Goal: Task Accomplishment & Management: Manage account settings

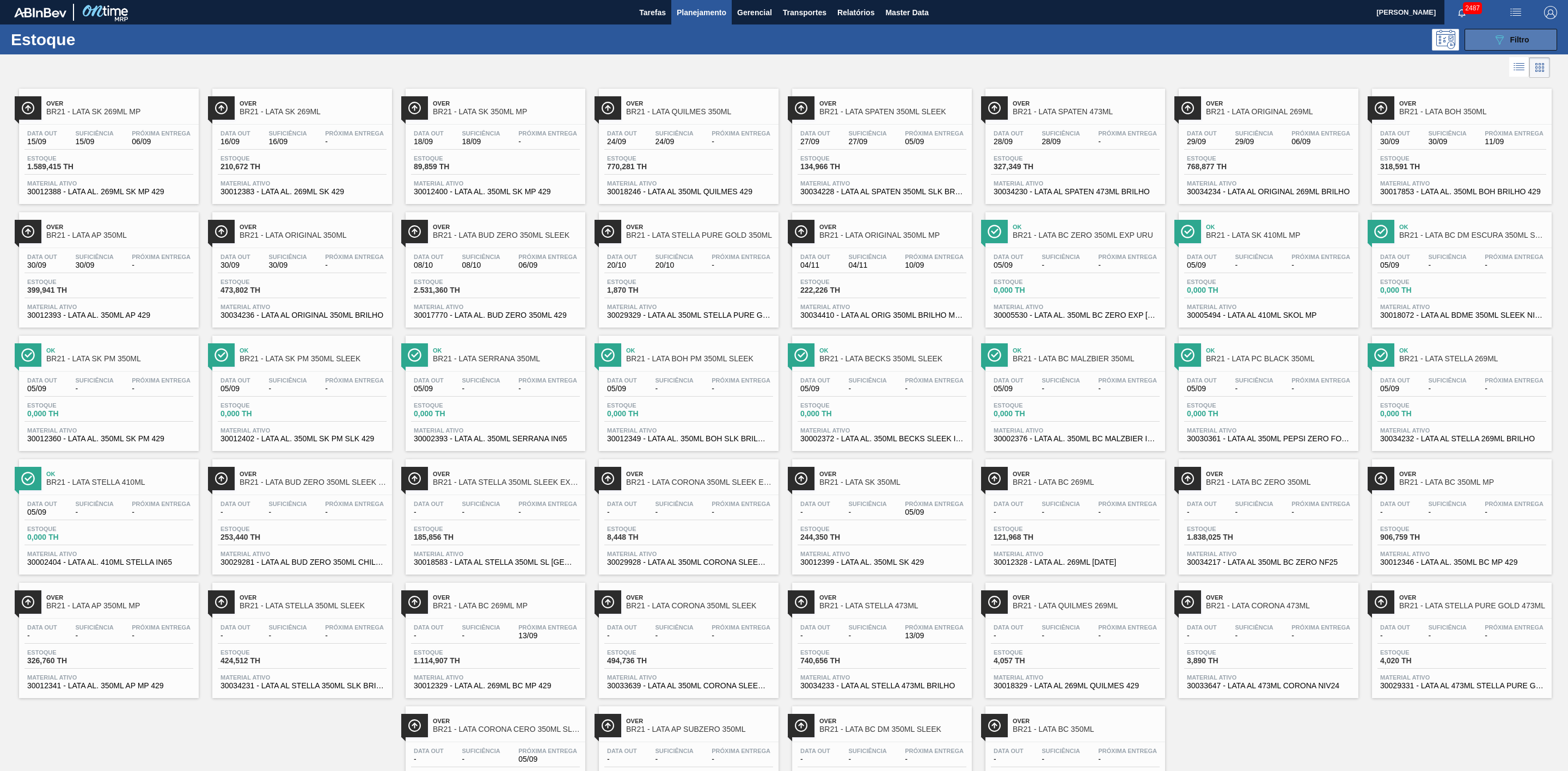
click at [1508, 39] on div "089F7B8B-B2A5-4AFE-B5C0-19BA573D28AC Filtro" at bounding box center [1511, 40] width 36 height 13
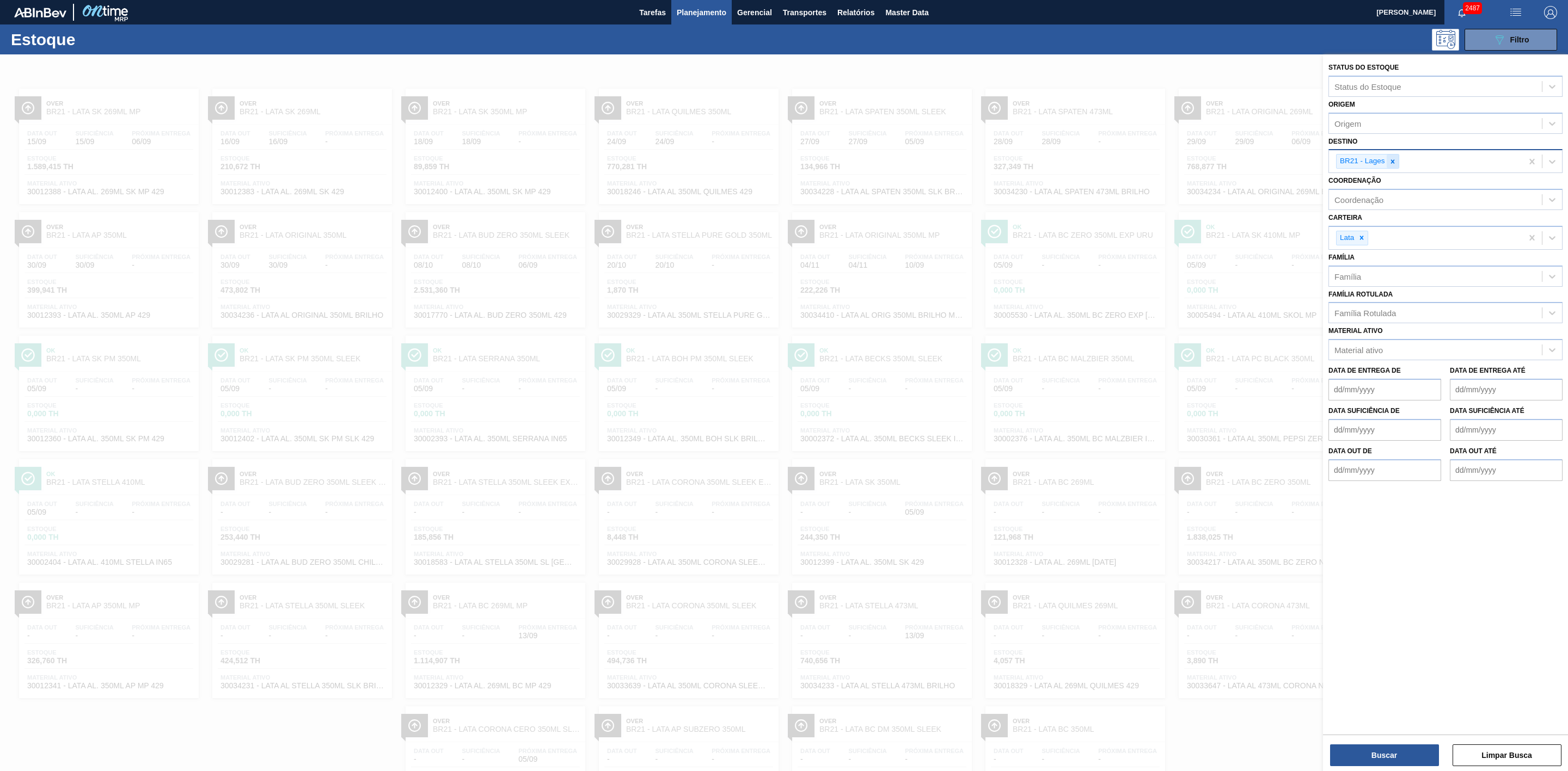
click at [1392, 159] on icon at bounding box center [1392, 161] width 7 height 7
type input "05"
click at [1382, 210] on div "BR05 - Cuiabá" at bounding box center [1445, 207] width 234 height 20
click at [1418, 754] on button "Buscar" at bounding box center [1384, 755] width 109 height 22
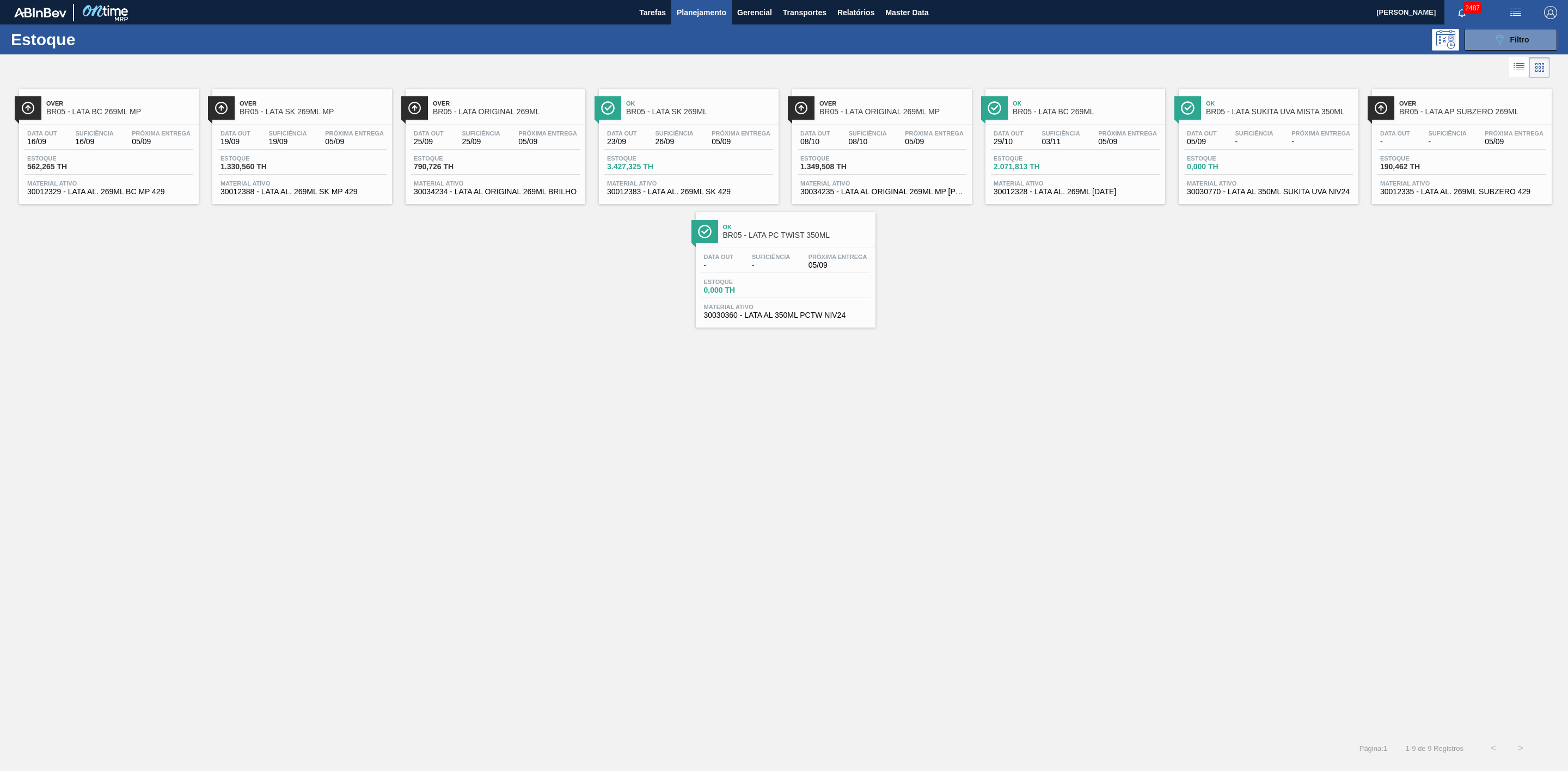
click at [826, 243] on div "Ok BR05 - LATA PC TWIST 350ML" at bounding box center [796, 232] width 147 height 25
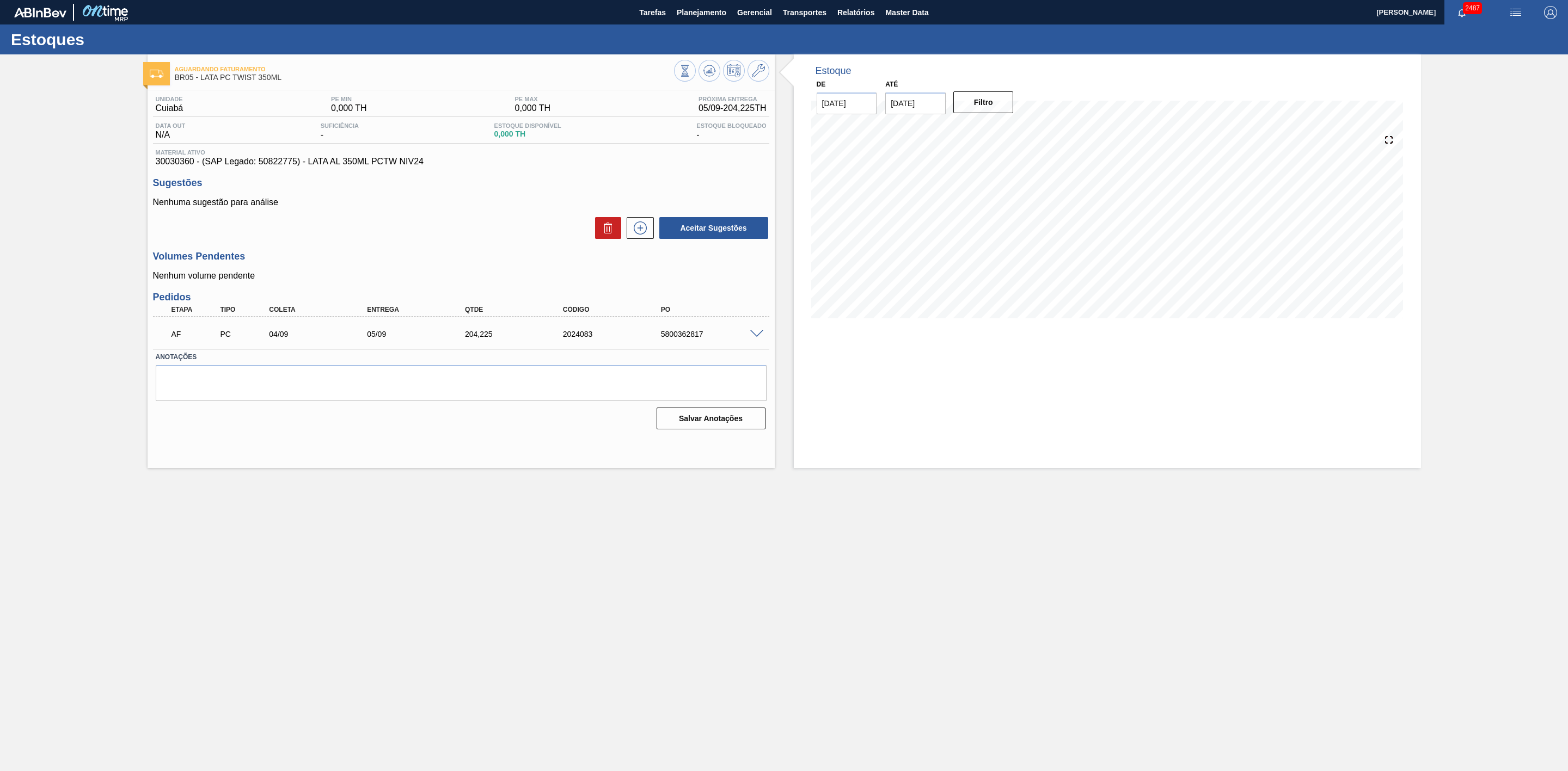
click at [757, 336] on span at bounding box center [757, 335] width 13 height 8
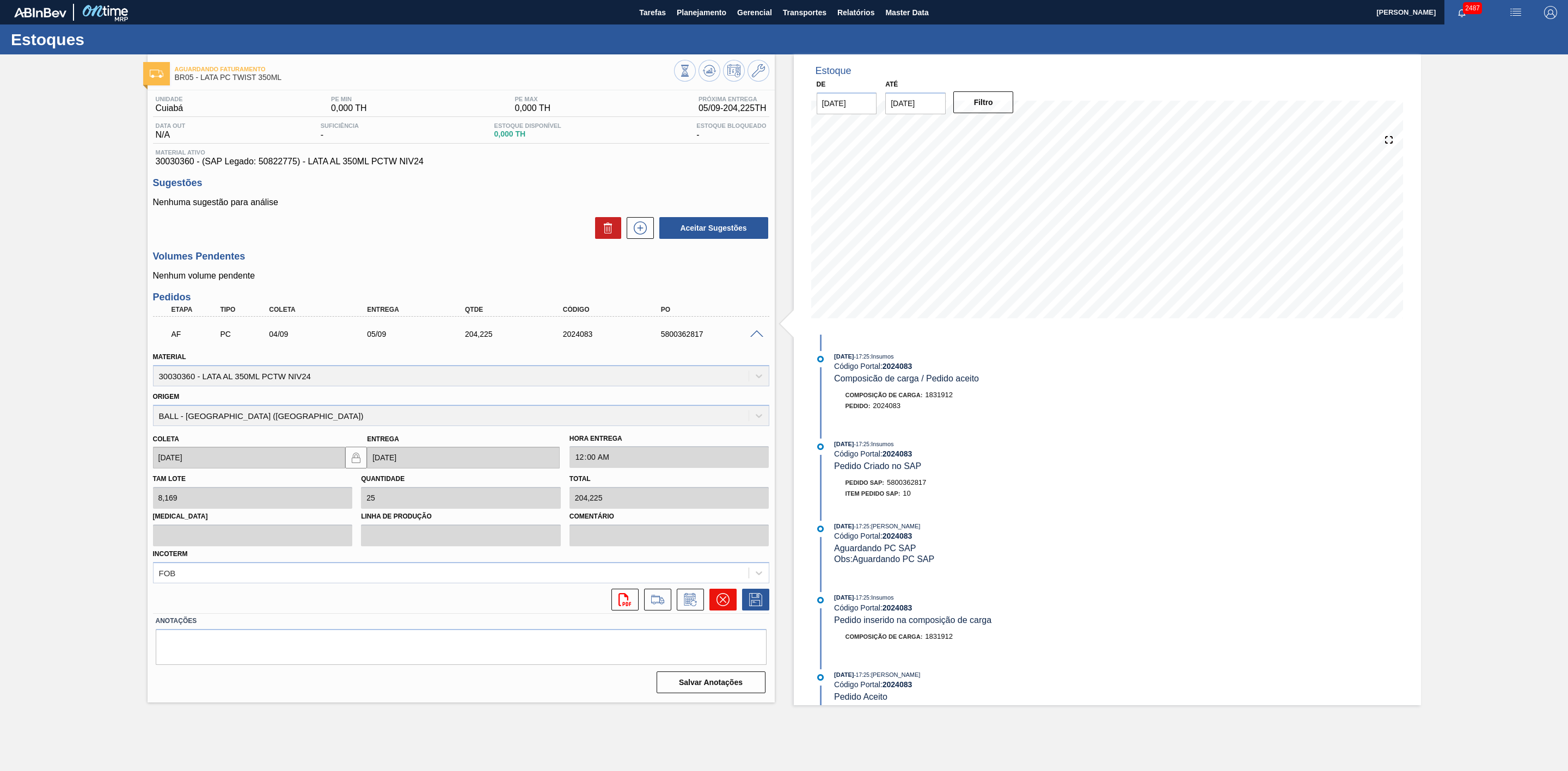
click at [724, 598] on icon at bounding box center [723, 600] width 13 height 13
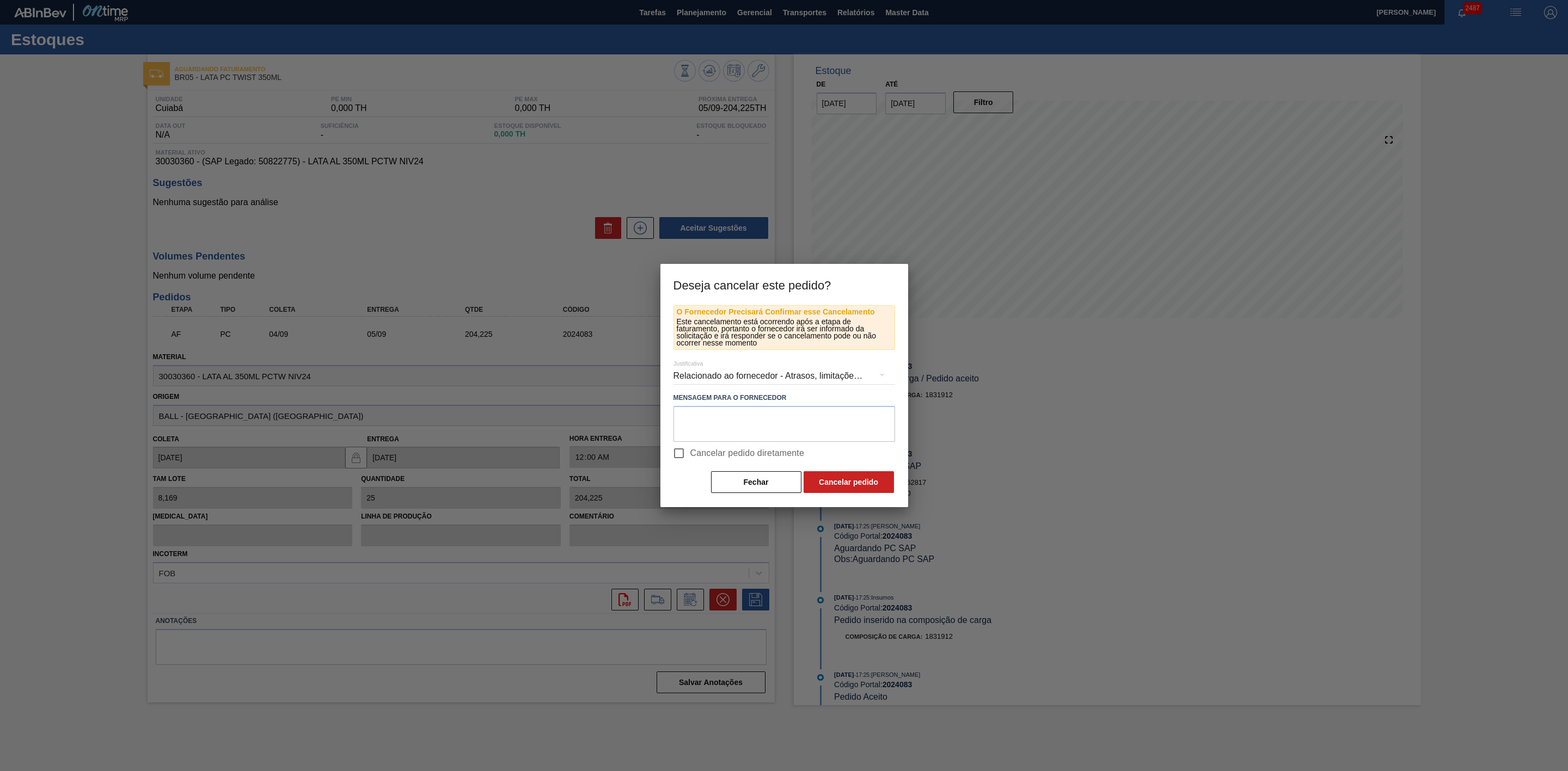
click at [700, 453] on span "Cancelar pedido diretamente" at bounding box center [748, 454] width 114 height 13
click at [691, 453] on input "Cancelar pedido diretamente" at bounding box center [679, 454] width 23 height 23
checkbox input "true"
click at [833, 485] on button "Cancelar pedido" at bounding box center [848, 482] width 90 height 22
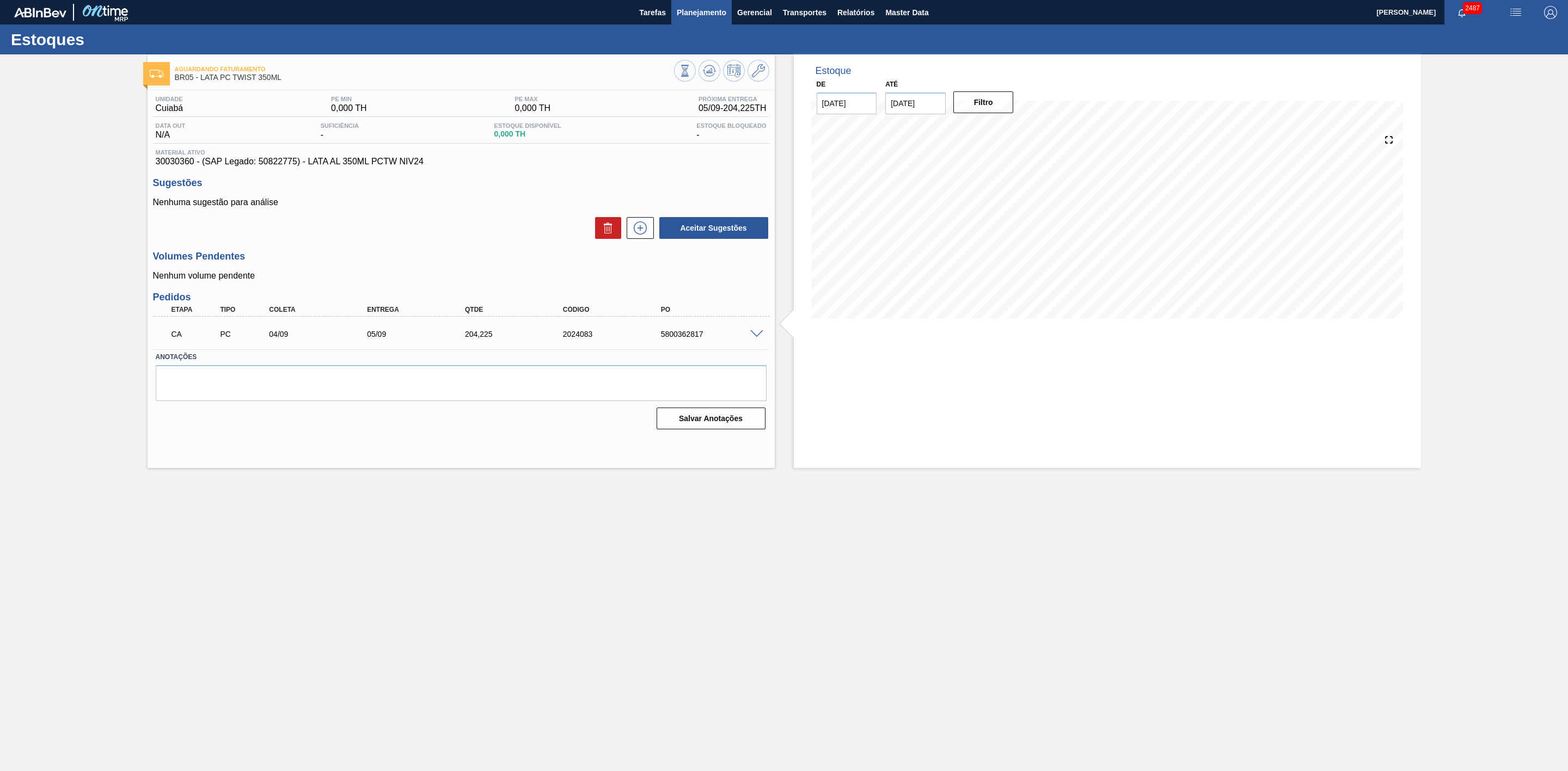
click at [712, 3] on button "Planejamento" at bounding box center [702, 12] width 60 height 25
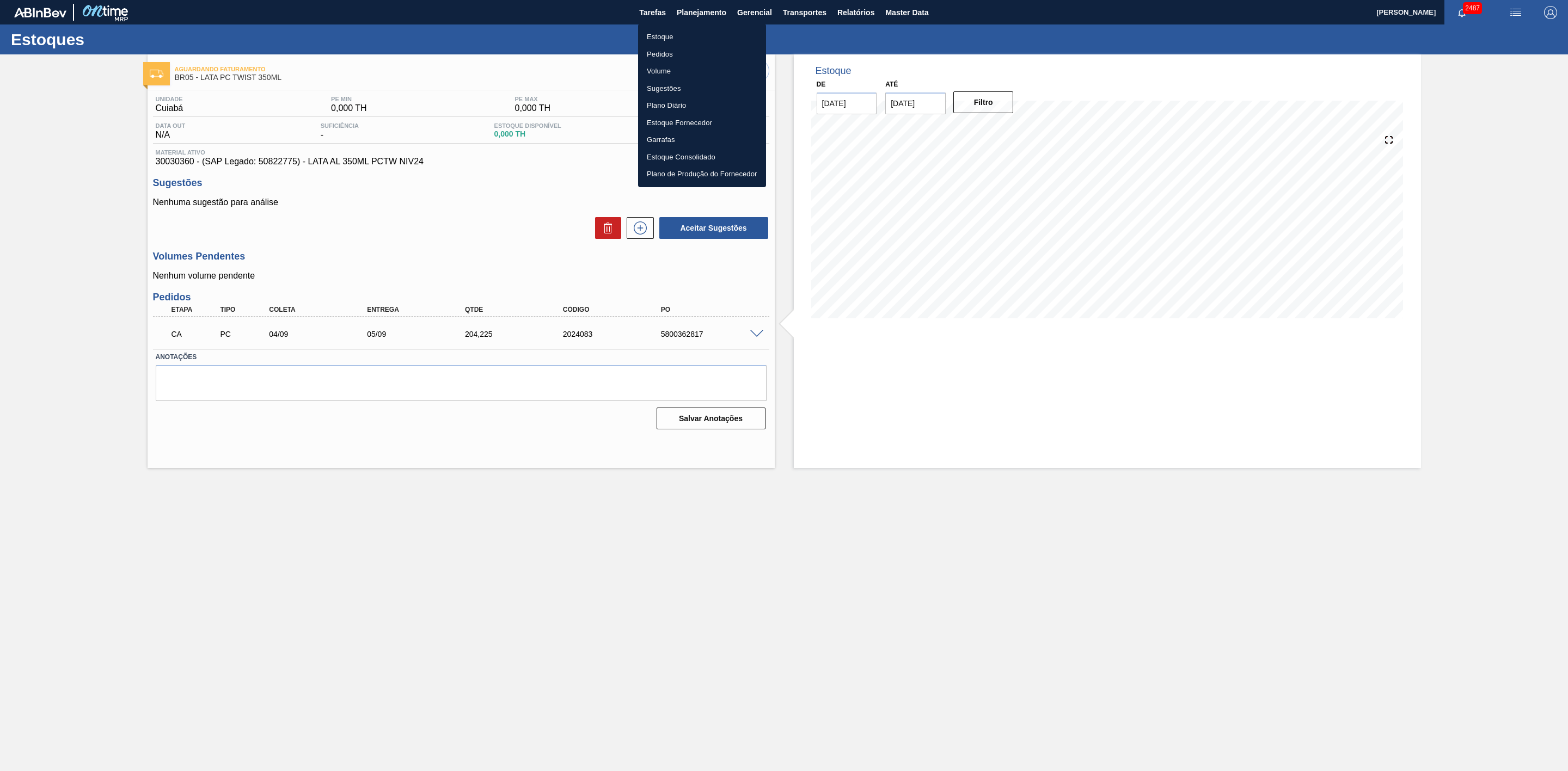
click at [662, 34] on li "Estoque" at bounding box center [702, 36] width 128 height 17
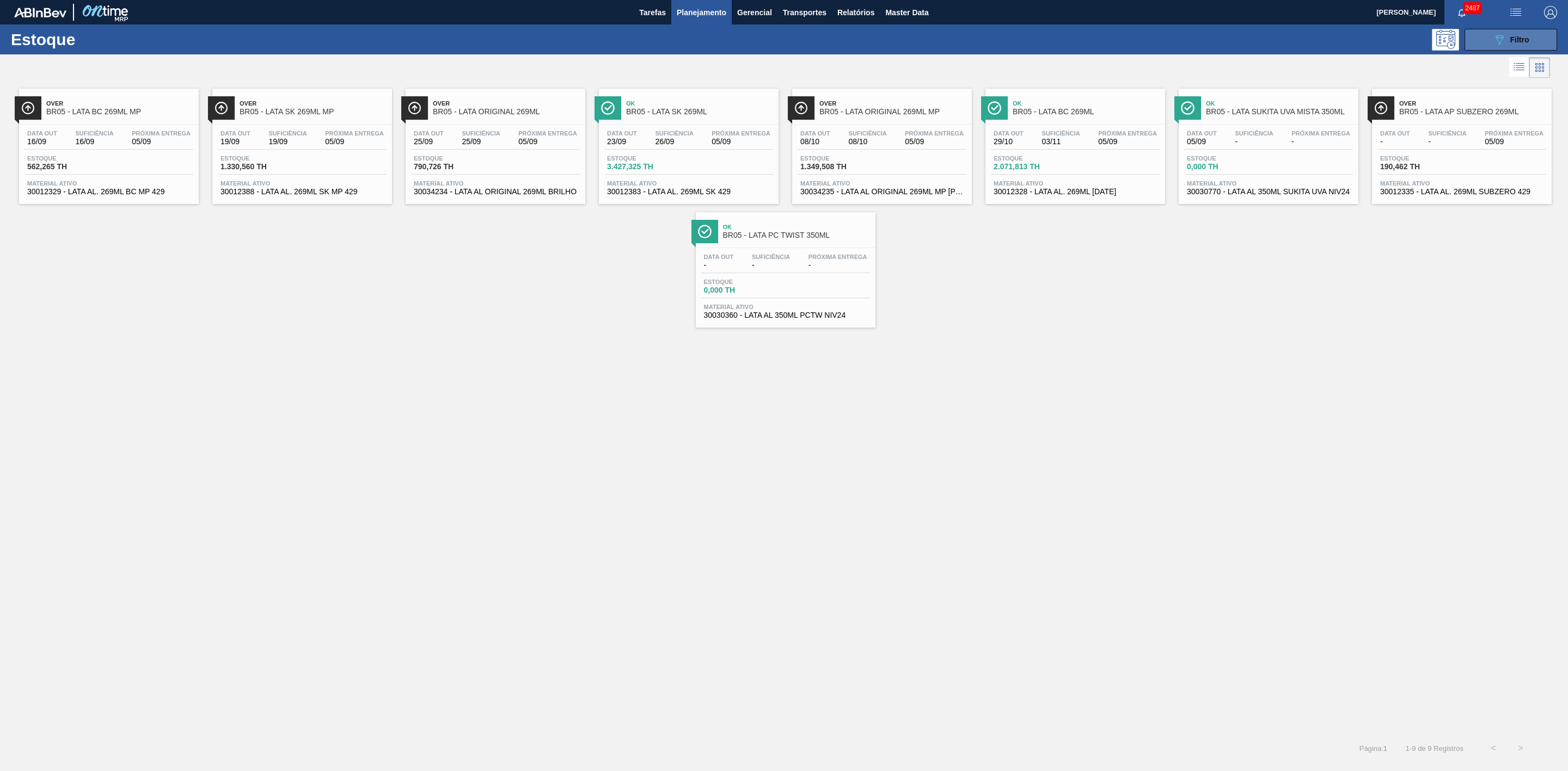
click at [1501, 33] on icon "089F7B8B-B2A5-4AFE-B5C0-19BA573D28AC" at bounding box center [1499, 40] width 13 height 13
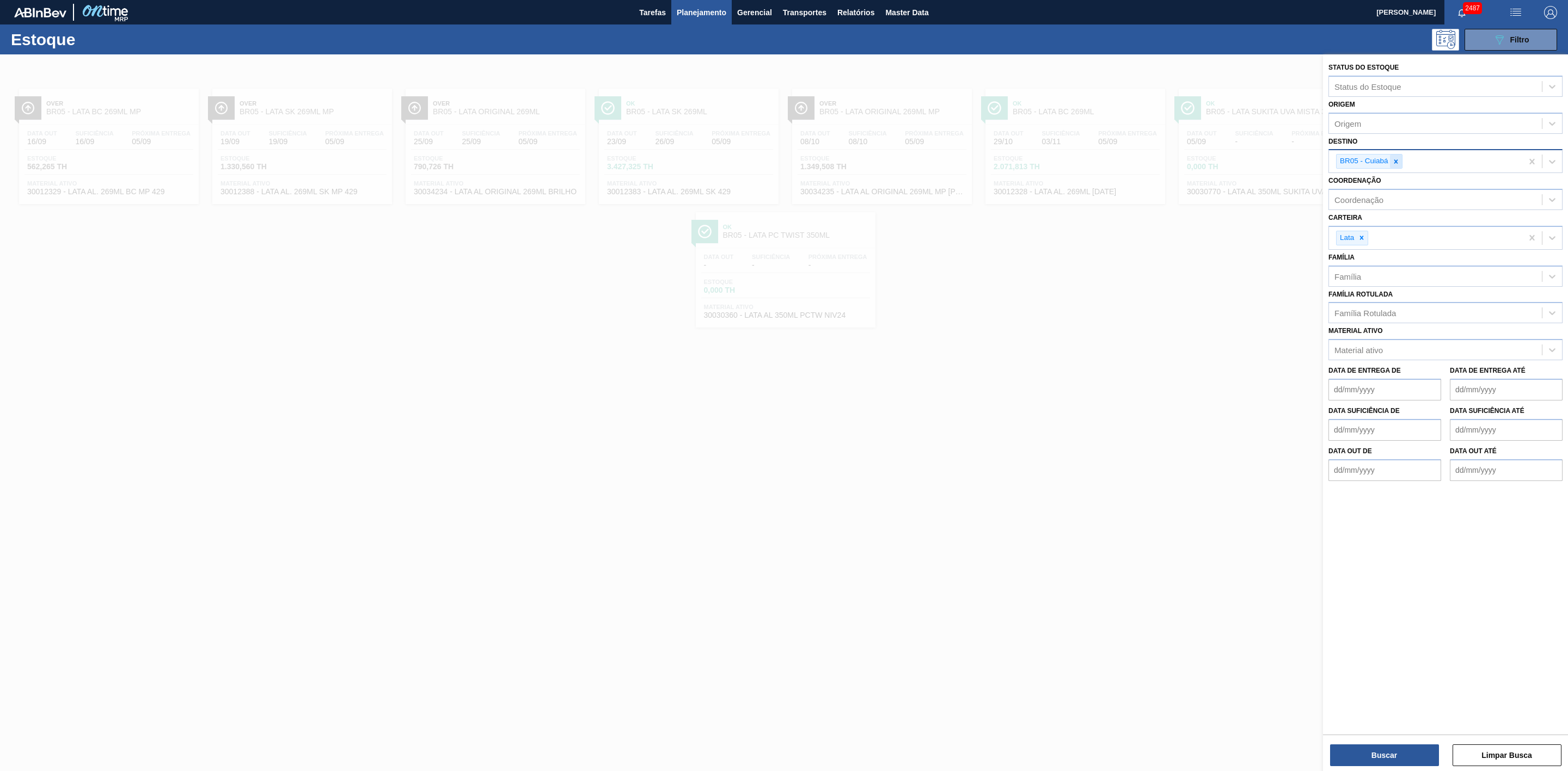
click at [1397, 158] on icon at bounding box center [1396, 161] width 7 height 7
type input "21"
click at [1382, 156] on div "BR05 - Cuiabá" at bounding box center [1363, 161] width 53 height 13
click at [1397, 159] on icon at bounding box center [1396, 161] width 7 height 7
type input "21"
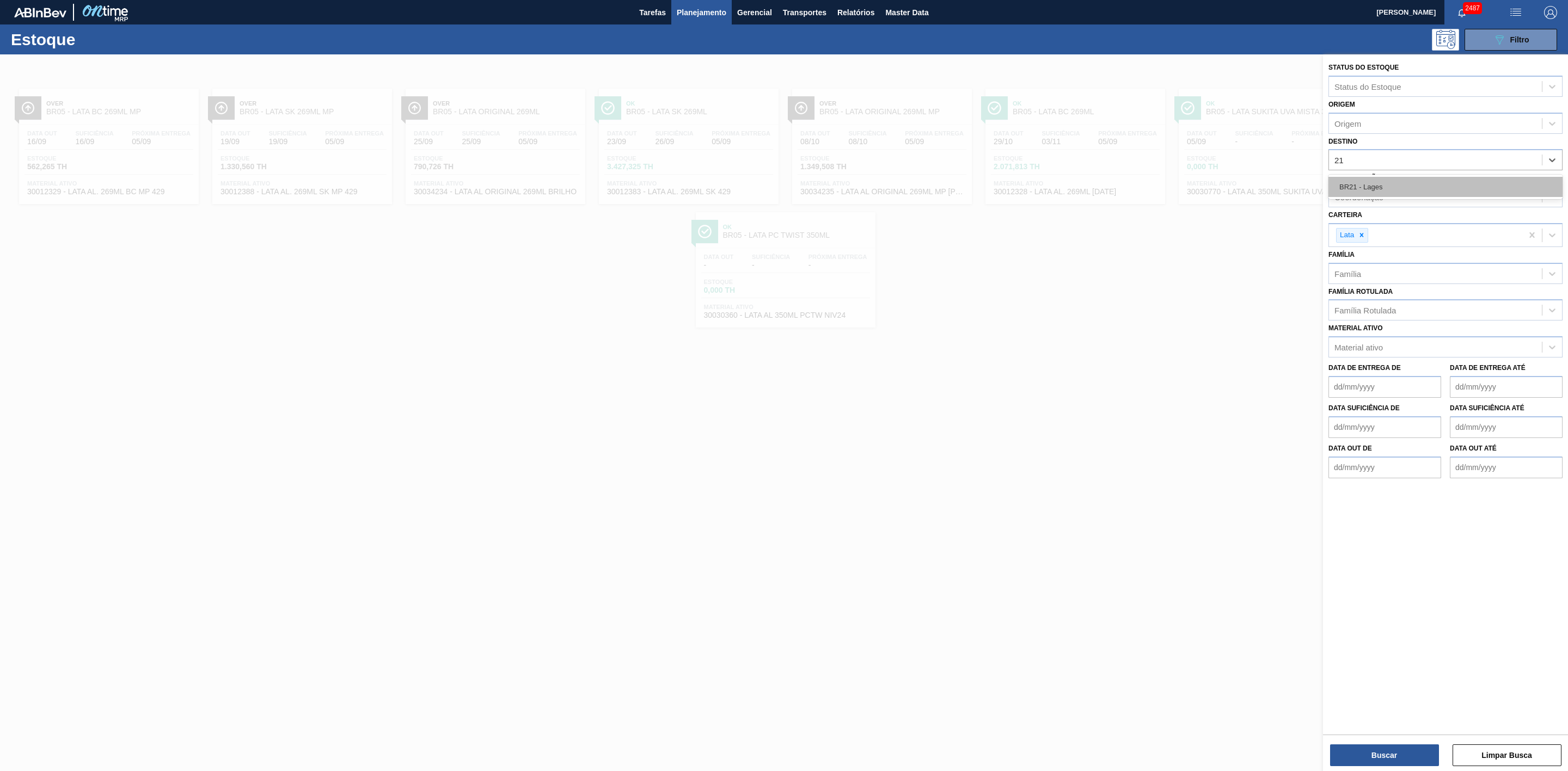
click at [1368, 183] on div "BR21 - Lages" at bounding box center [1445, 187] width 234 height 20
click at [1415, 756] on button "Buscar" at bounding box center [1384, 755] width 109 height 22
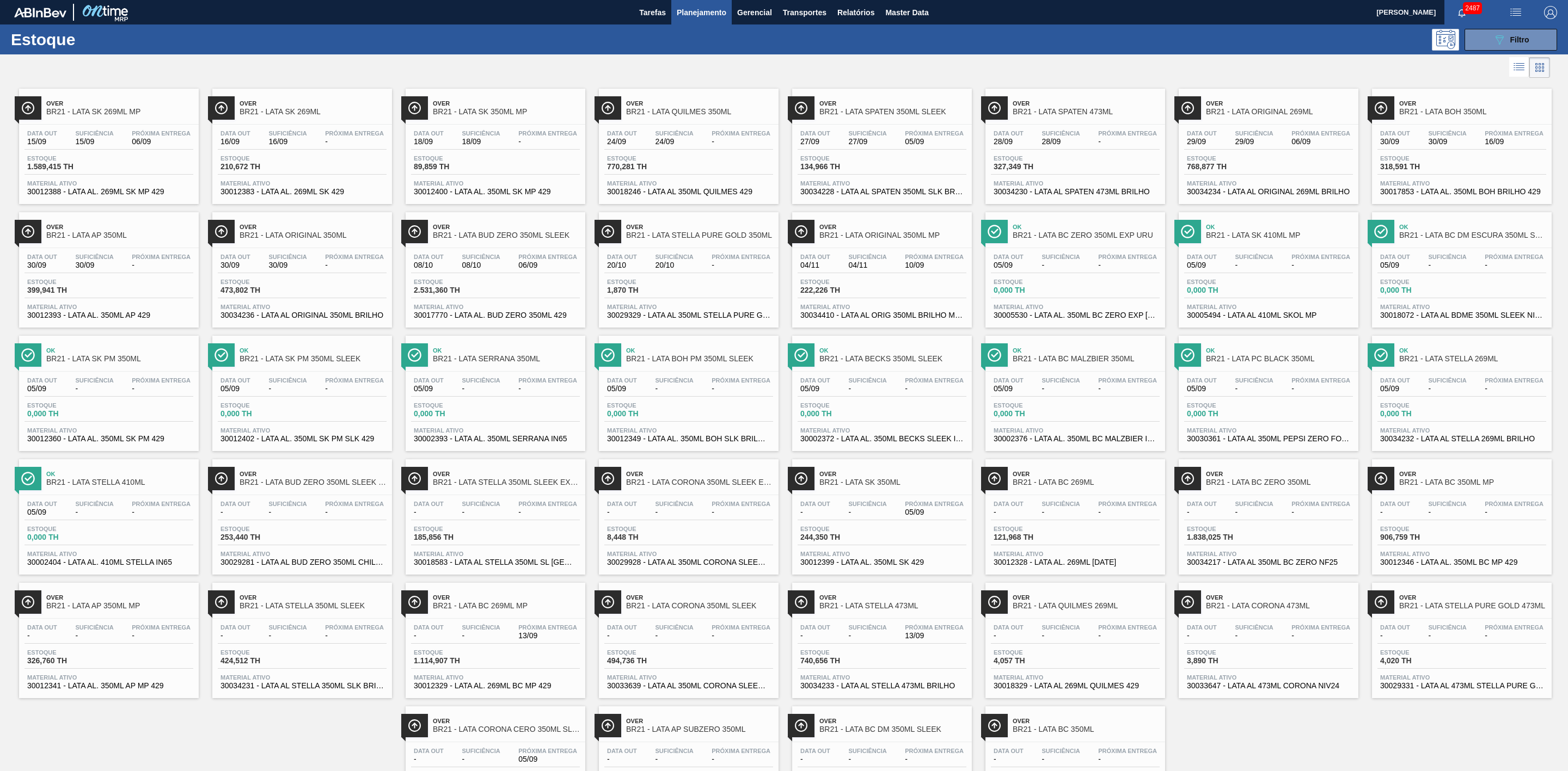
click at [886, 114] on span "BR21 - LATA SPATEN 350ML SLEEK" at bounding box center [892, 112] width 147 height 8
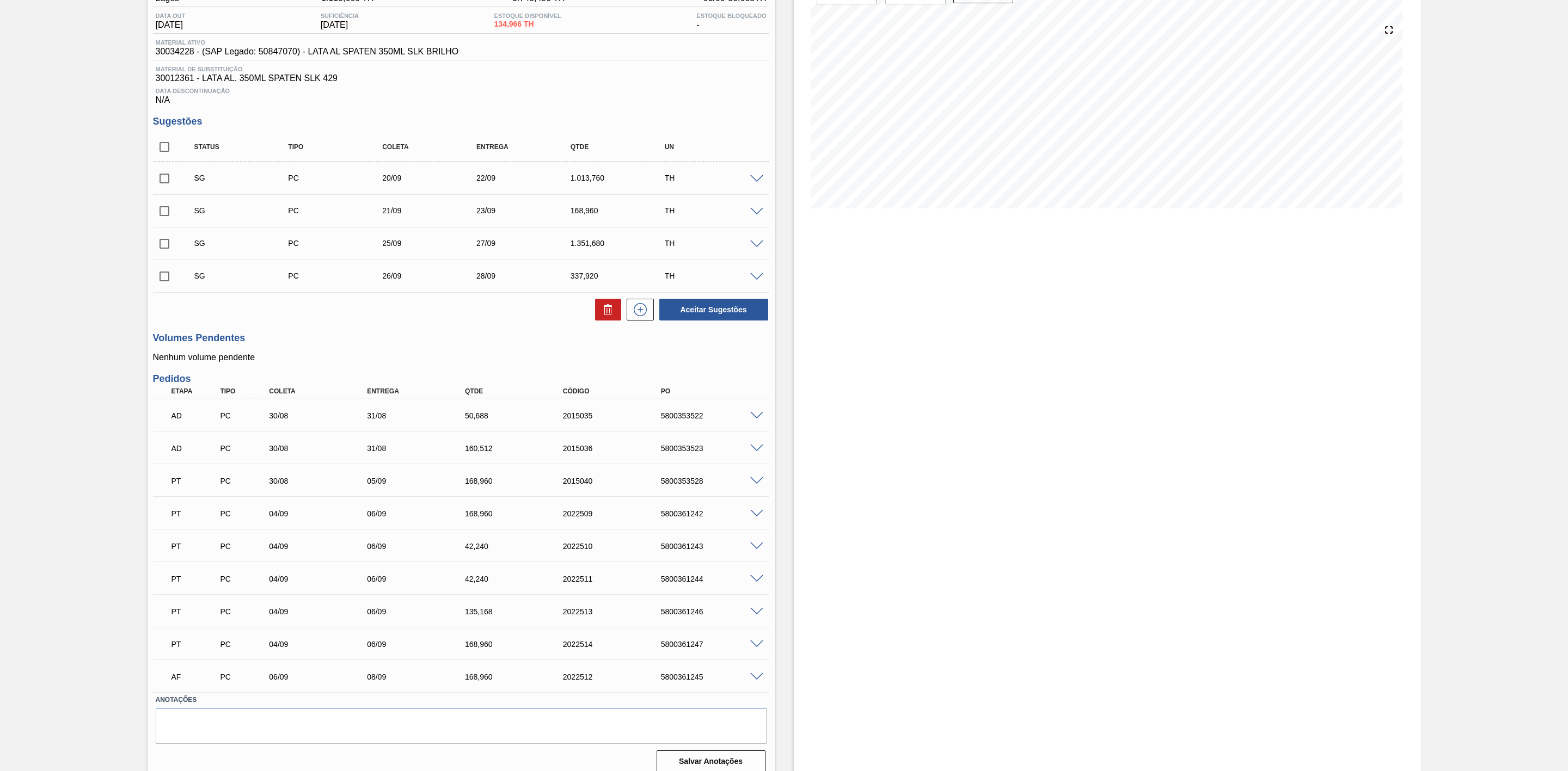
scroll to position [125, 0]
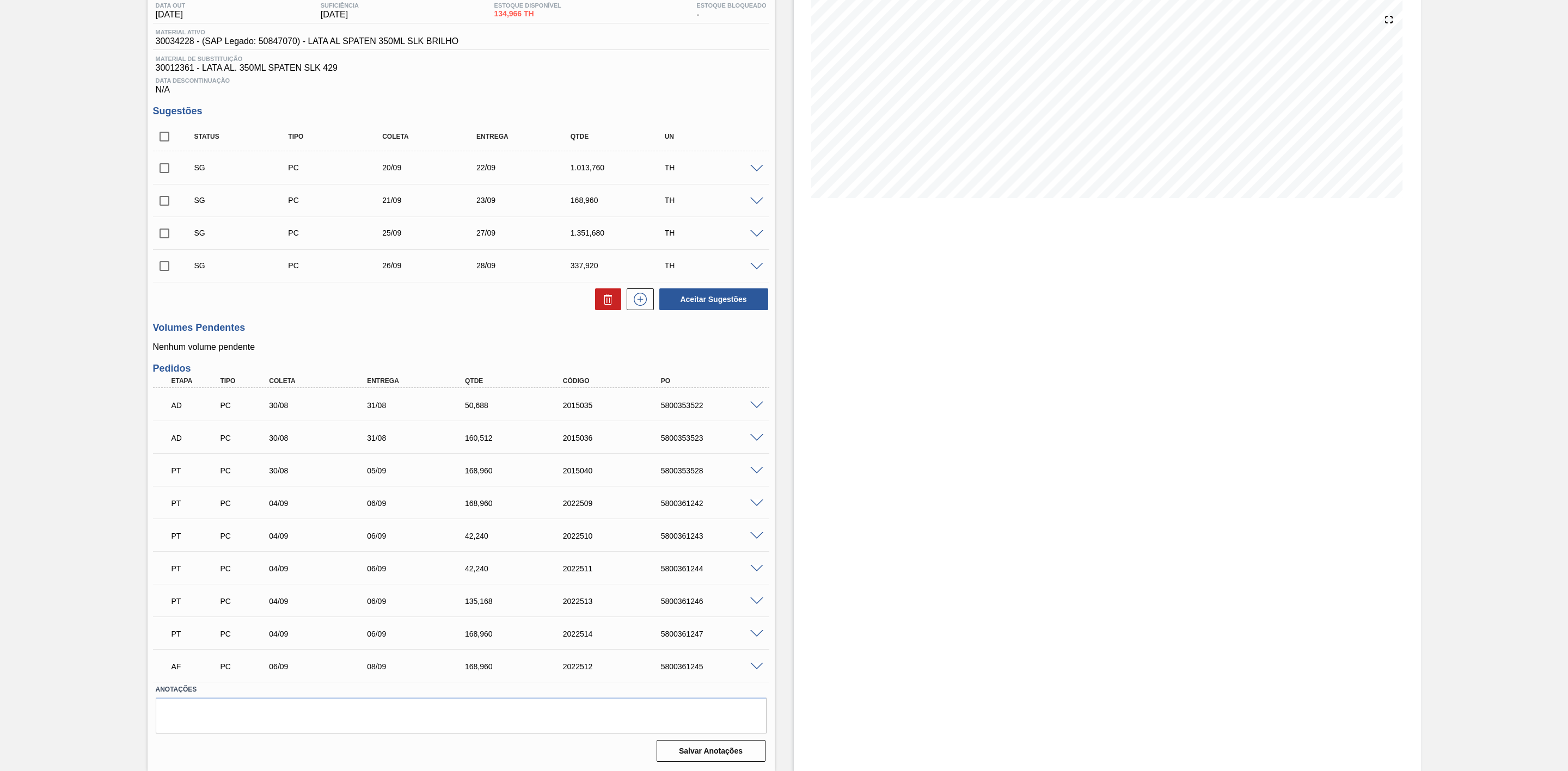
click at [754, 472] on span at bounding box center [757, 471] width 13 height 8
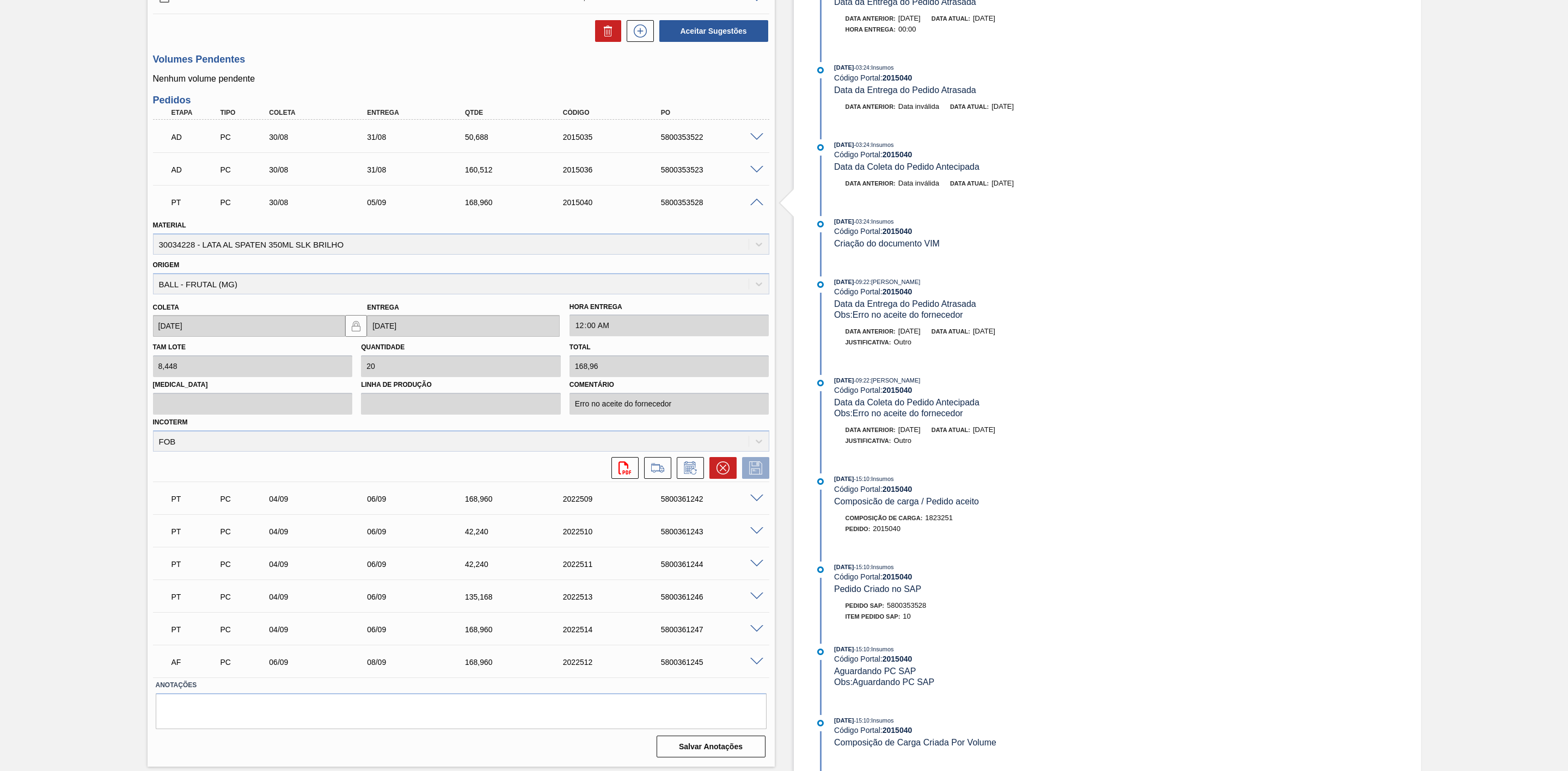
scroll to position [307, 0]
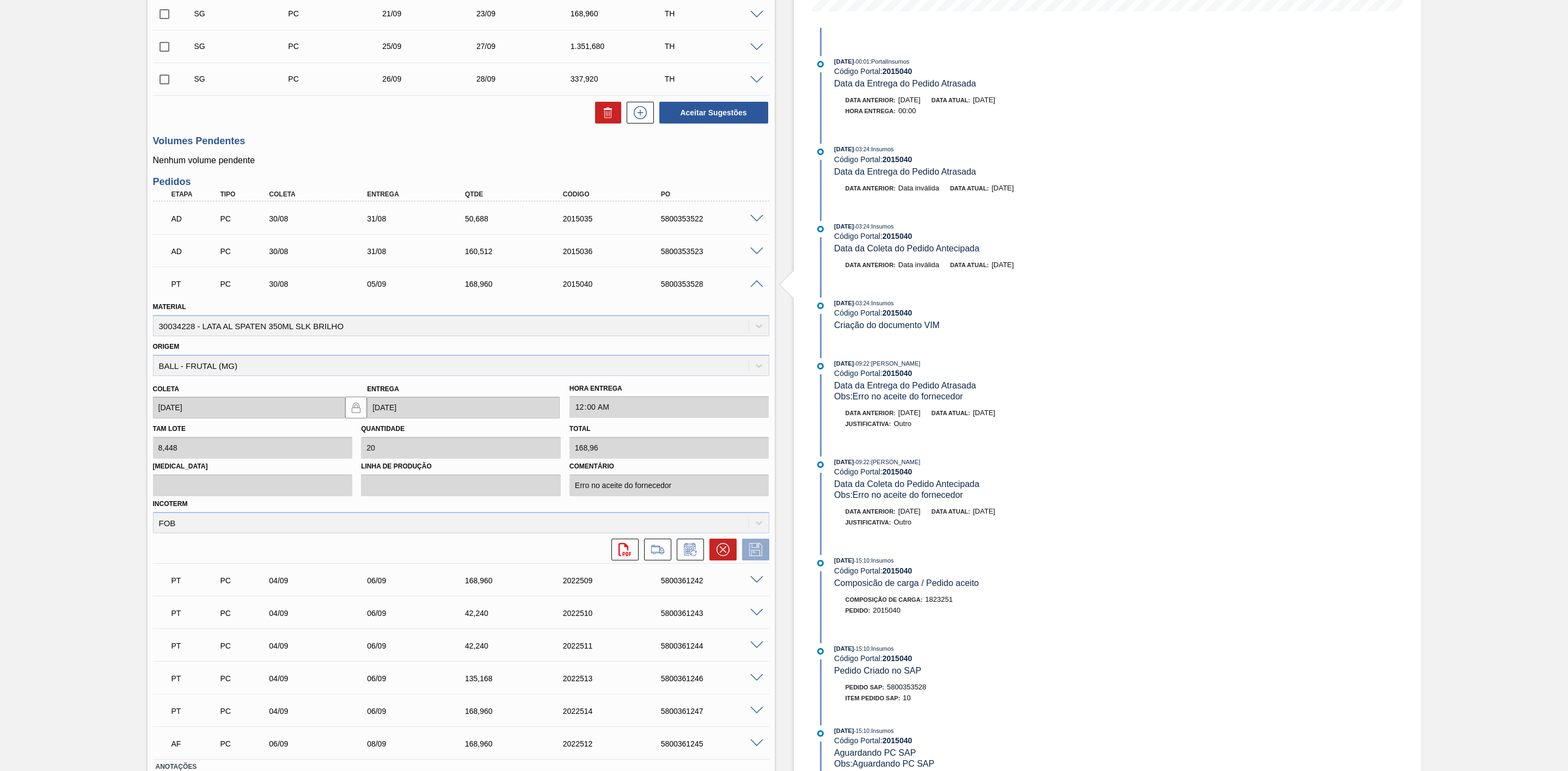
click at [753, 256] on span at bounding box center [757, 252] width 13 height 8
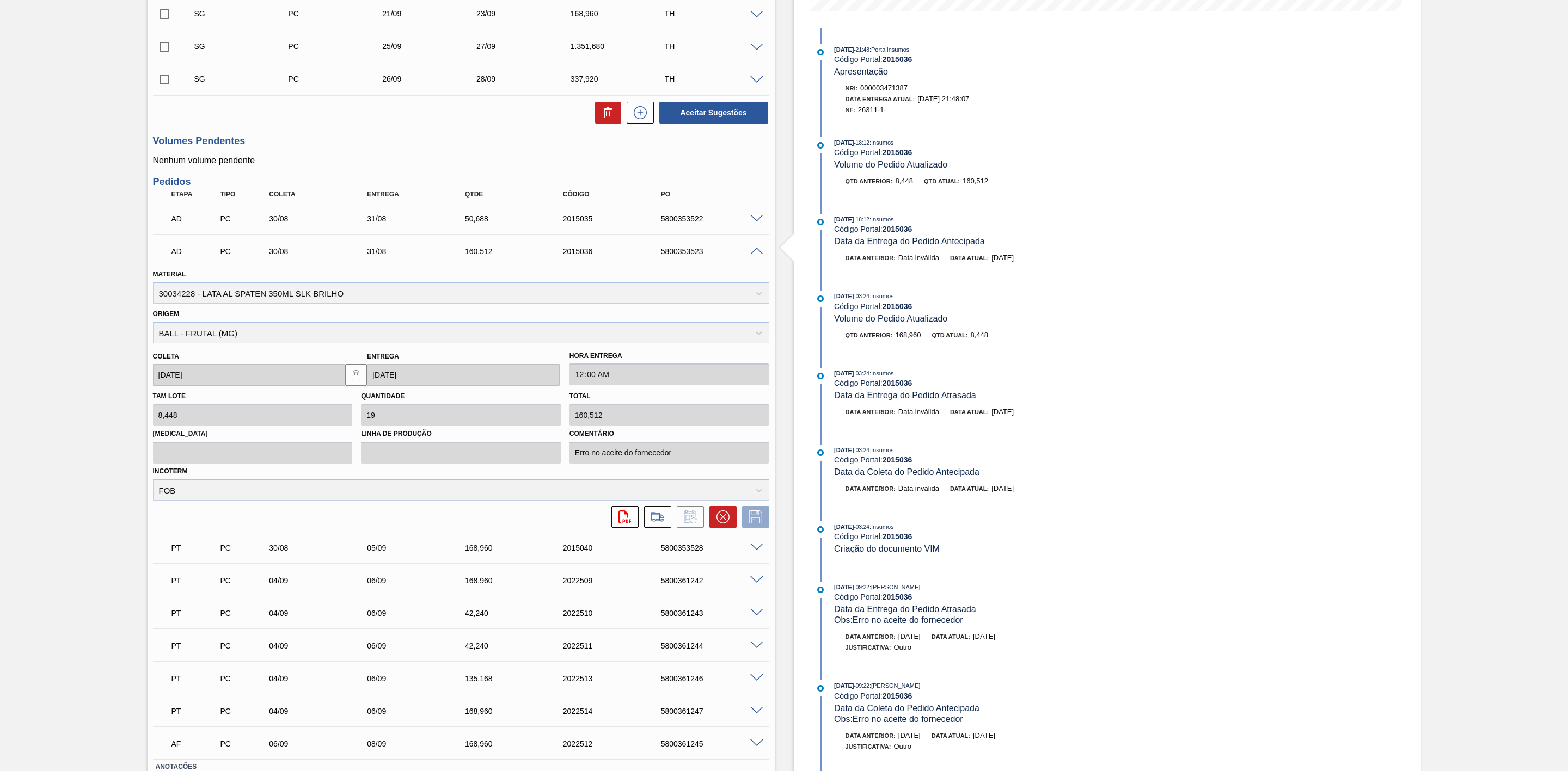
click at [755, 224] on span at bounding box center [757, 219] width 13 height 8
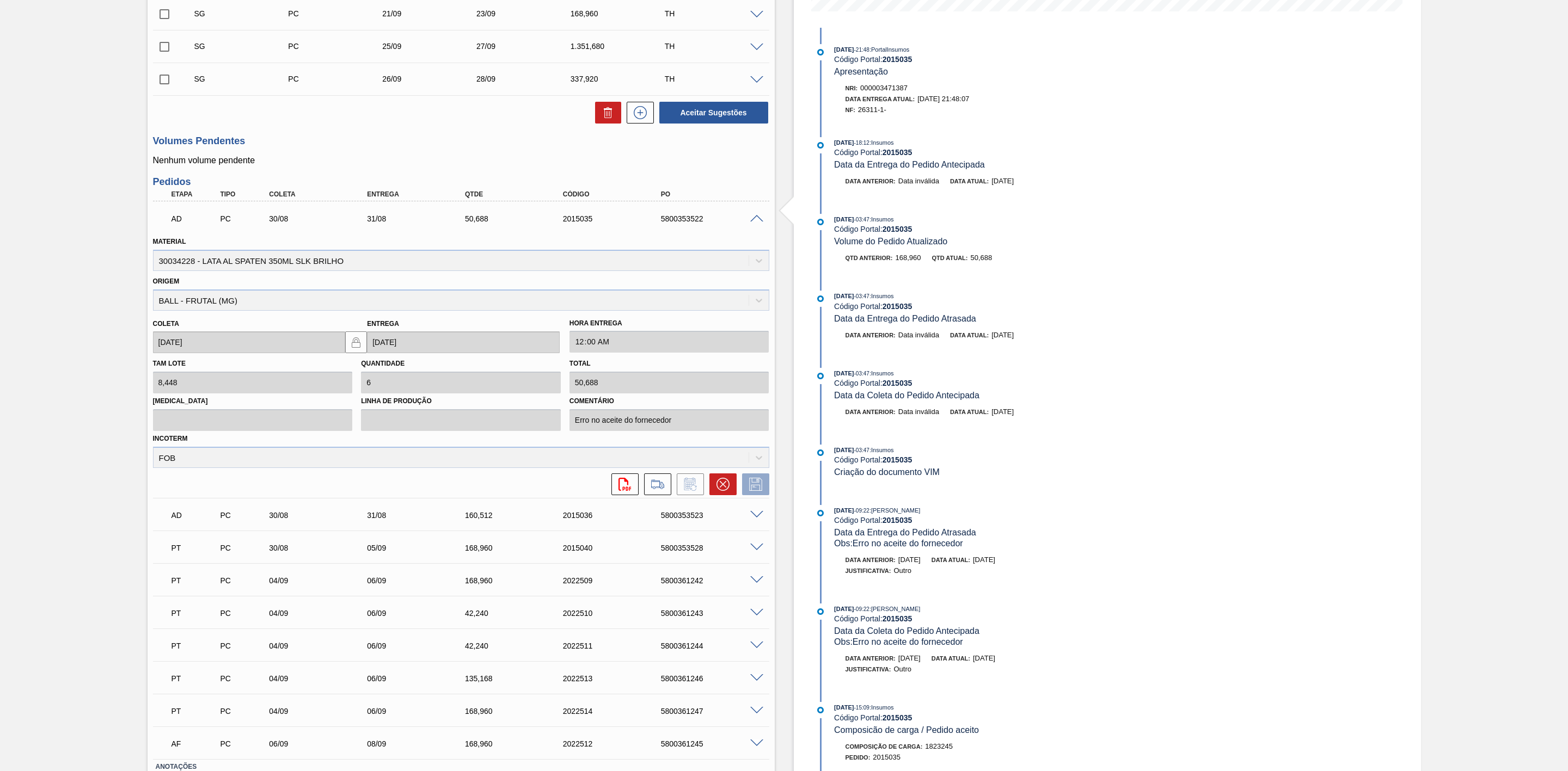
drag, startPoint x: 1046, startPoint y: 349, endPoint x: 825, endPoint y: 146, distance: 300.1
click at [825, 146] on div "[DATE] 21:48 : PortalInsumos Código Portal: 2015035 Apresentação Nri: 000003471…" at bounding box center [953, 538] width 281 height 1021
click at [916, 351] on div "[DATE] 03:47 : Insumos Código Portal: 2015035 Data da Entrega do Pedido Atrasad…" at bounding box center [953, 320] width 281 height 60
drag, startPoint x: 1033, startPoint y: 341, endPoint x: 833, endPoint y: 296, distance: 205.0
click at [833, 296] on div "[DATE] 03:47 : Insumos Código Portal: 2015035 Data da Entrega do Pedido Atrasad…" at bounding box center [953, 320] width 281 height 60
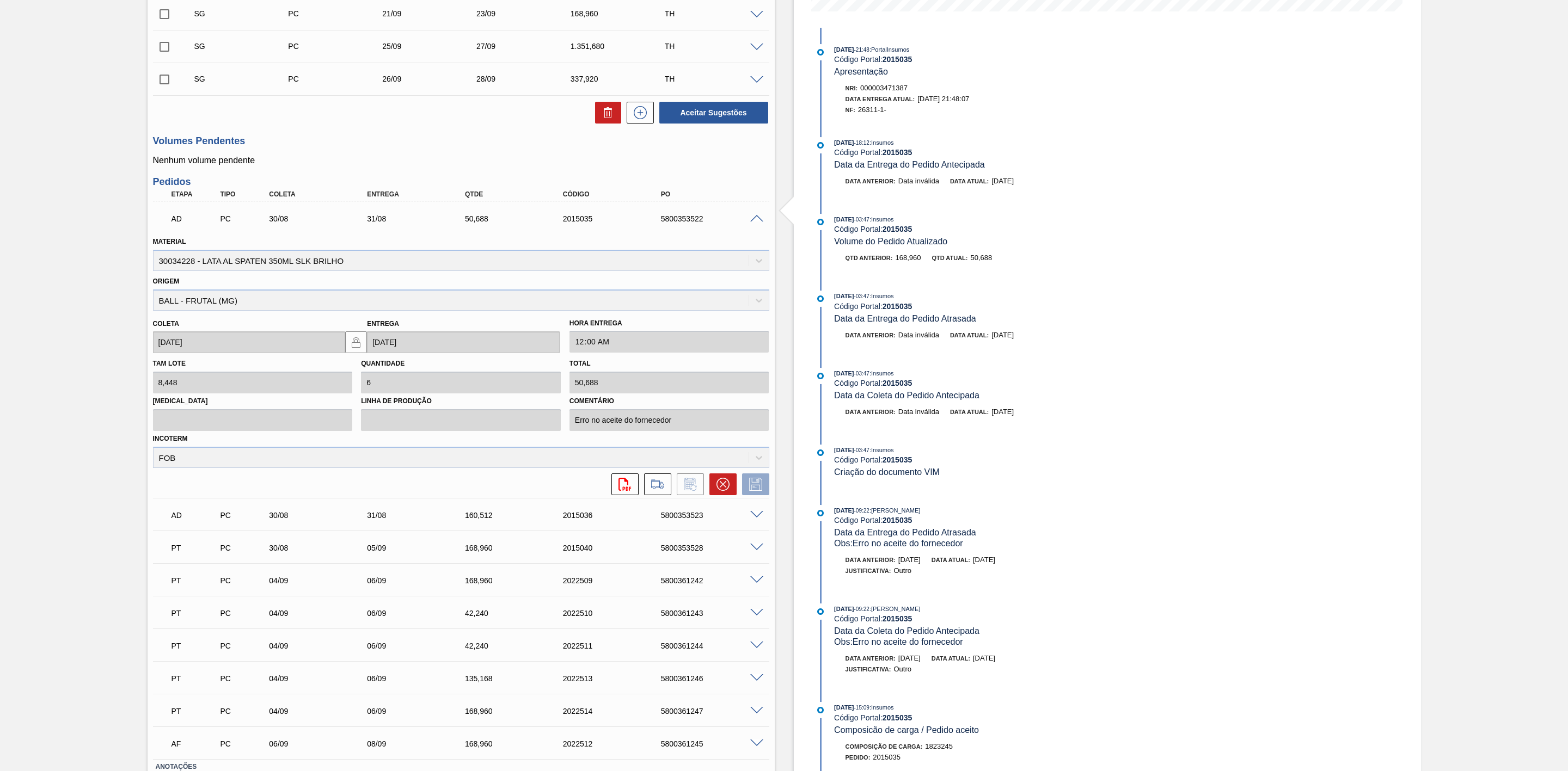
click at [753, 224] on span at bounding box center [757, 219] width 13 height 8
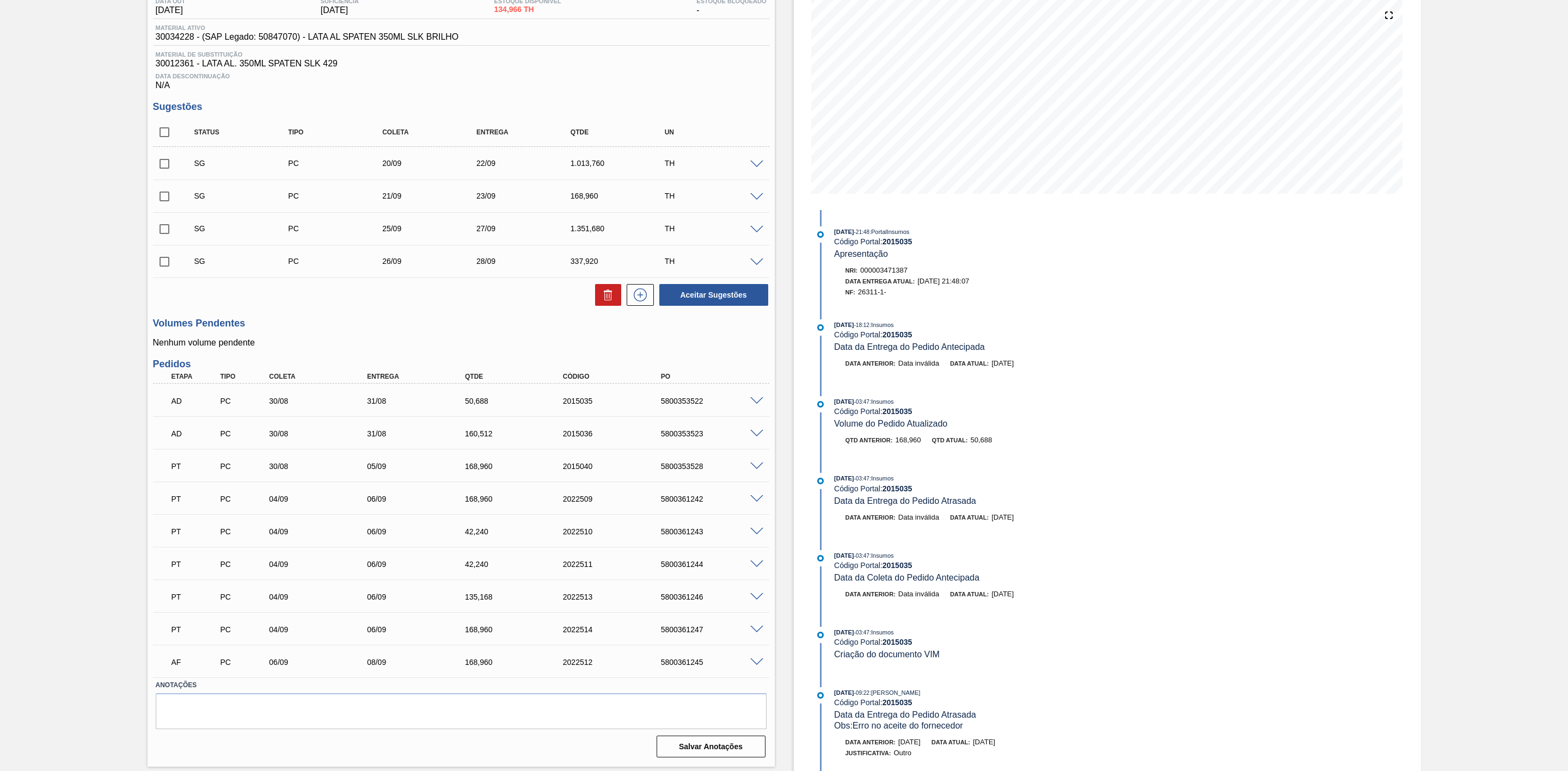
click at [755, 438] on span at bounding box center [757, 434] width 13 height 8
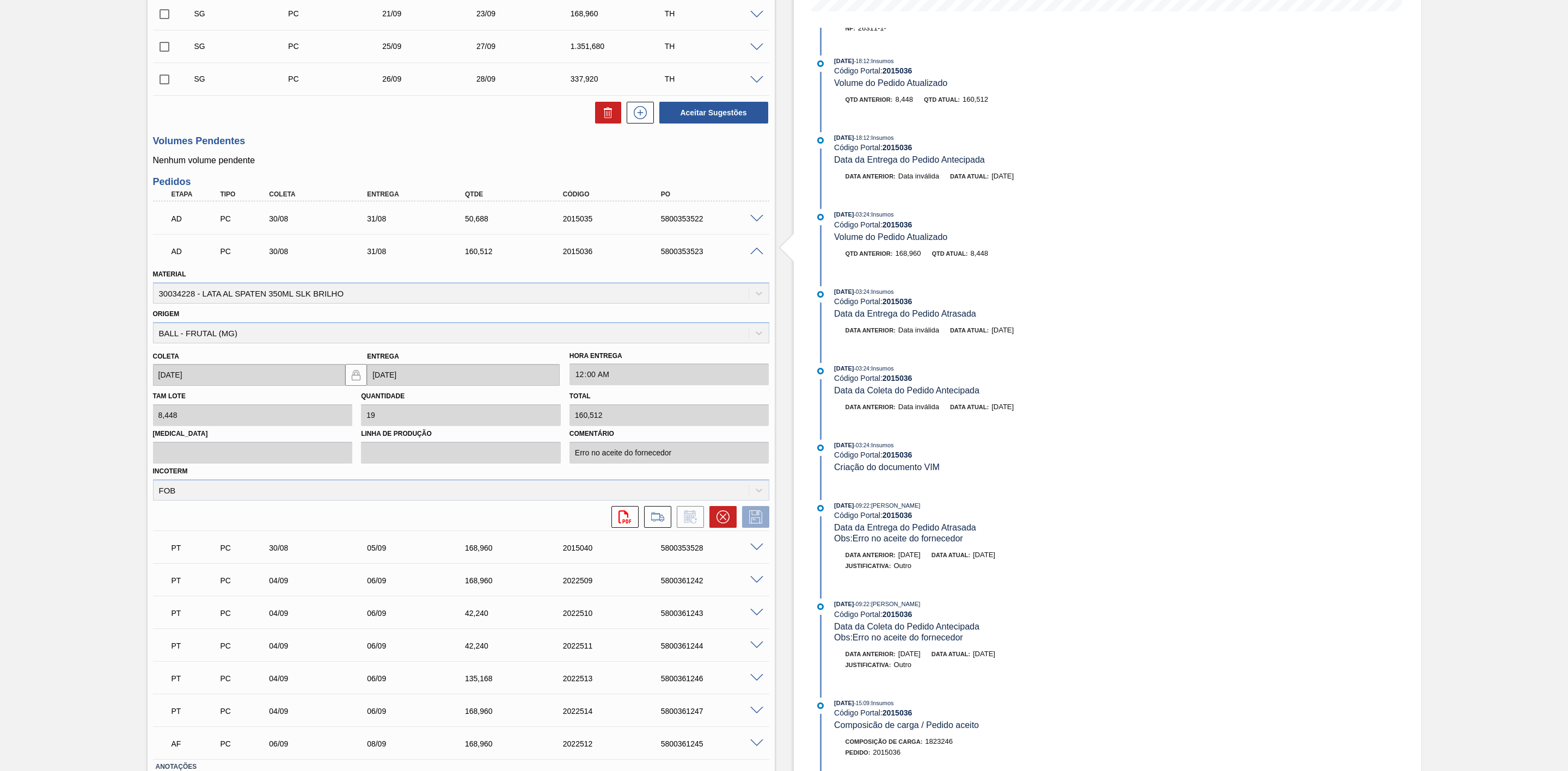
scroll to position [163, 0]
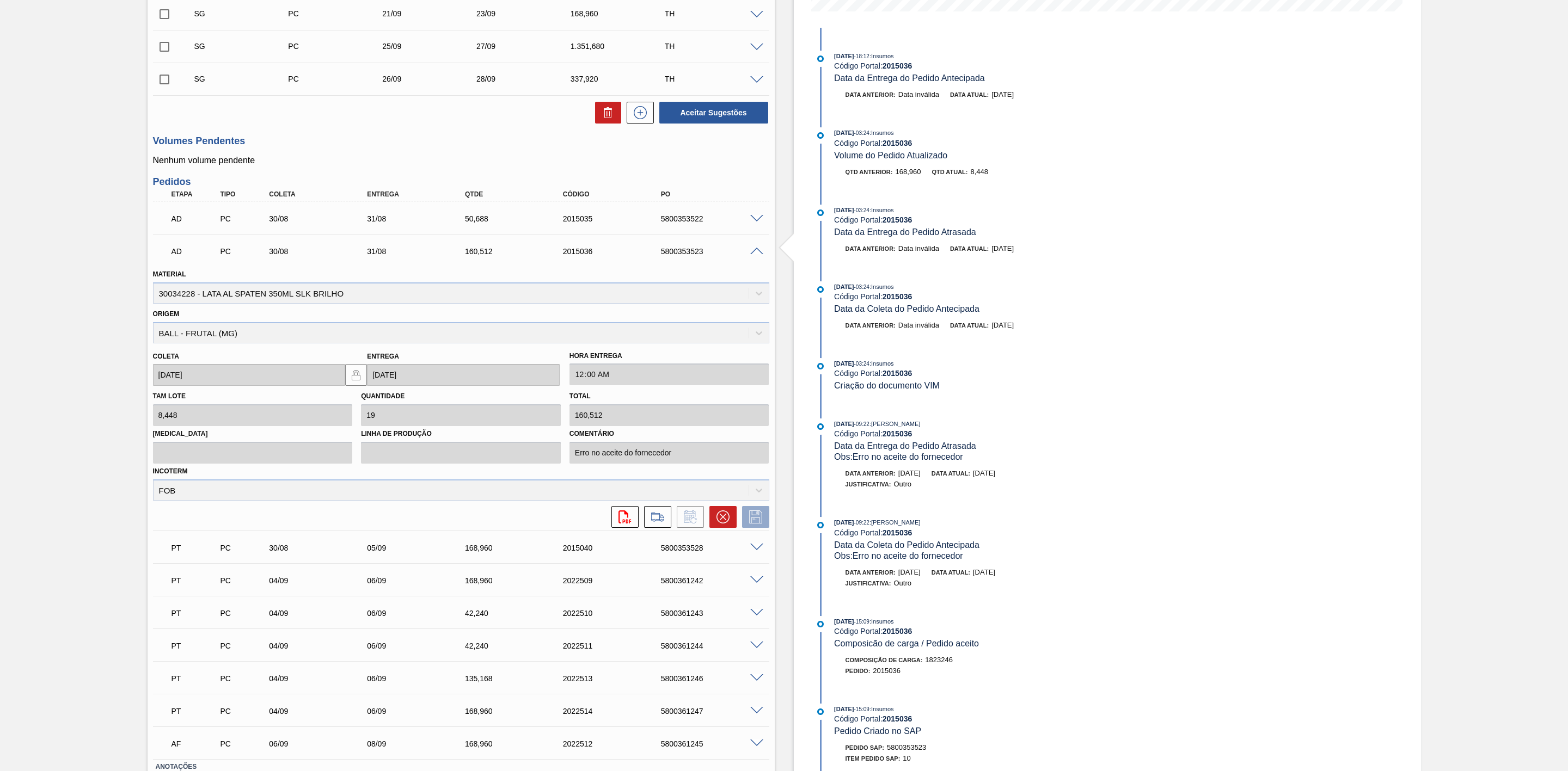
click at [751, 552] on span at bounding box center [757, 548] width 13 height 8
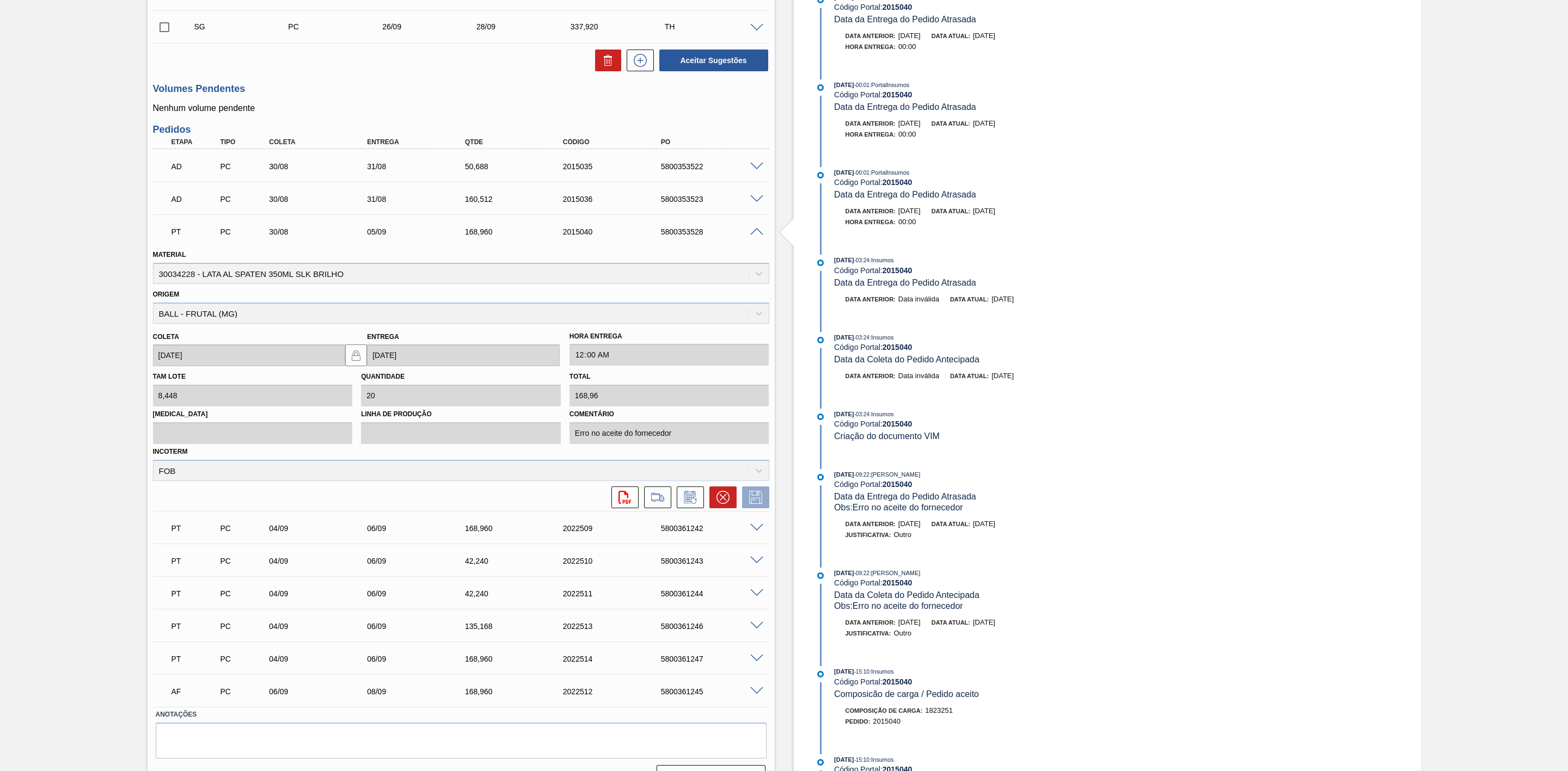
scroll to position [388, 0]
